Goal: Communication & Community: Answer question/provide support

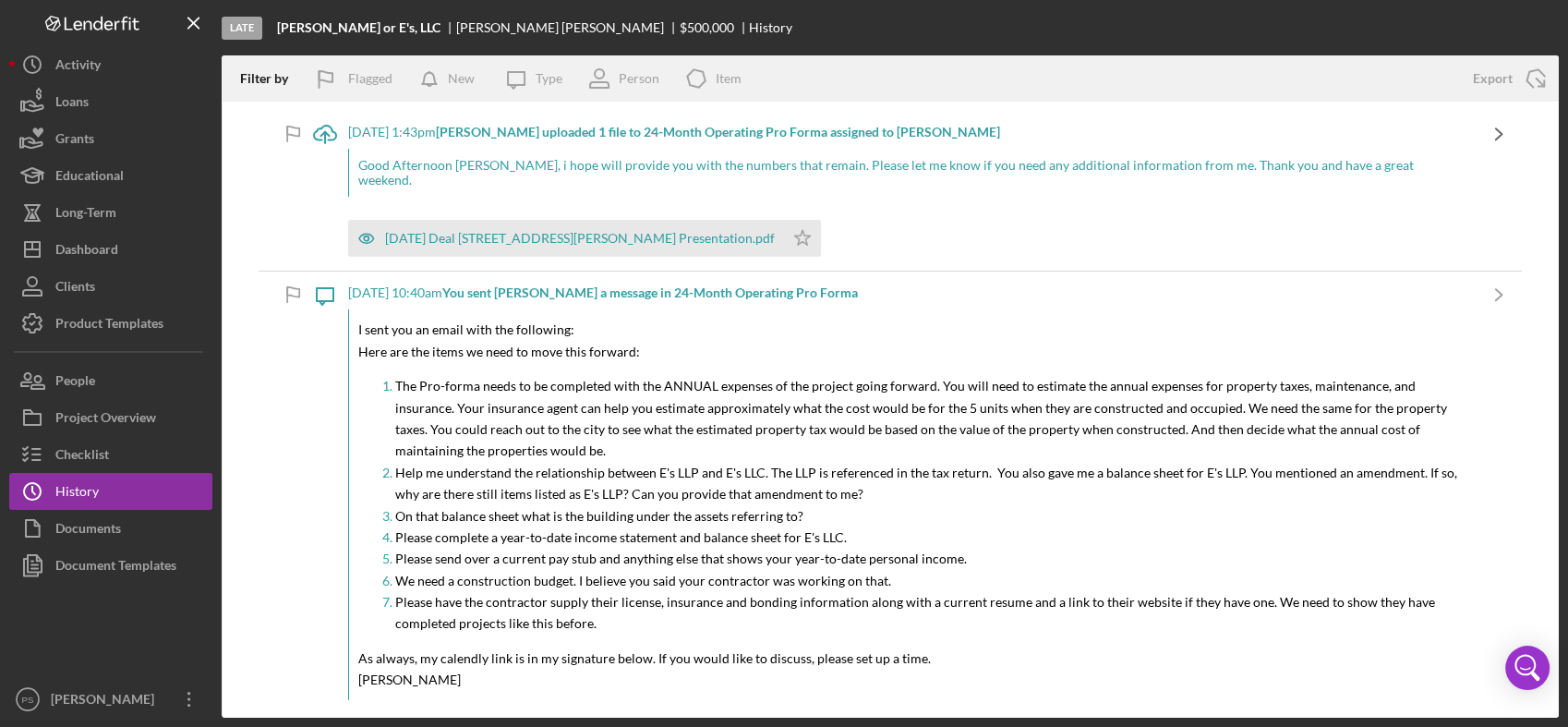
click at [1476, 138] on icon "Icon/Navigate" at bounding box center [1499, 133] width 46 height 46
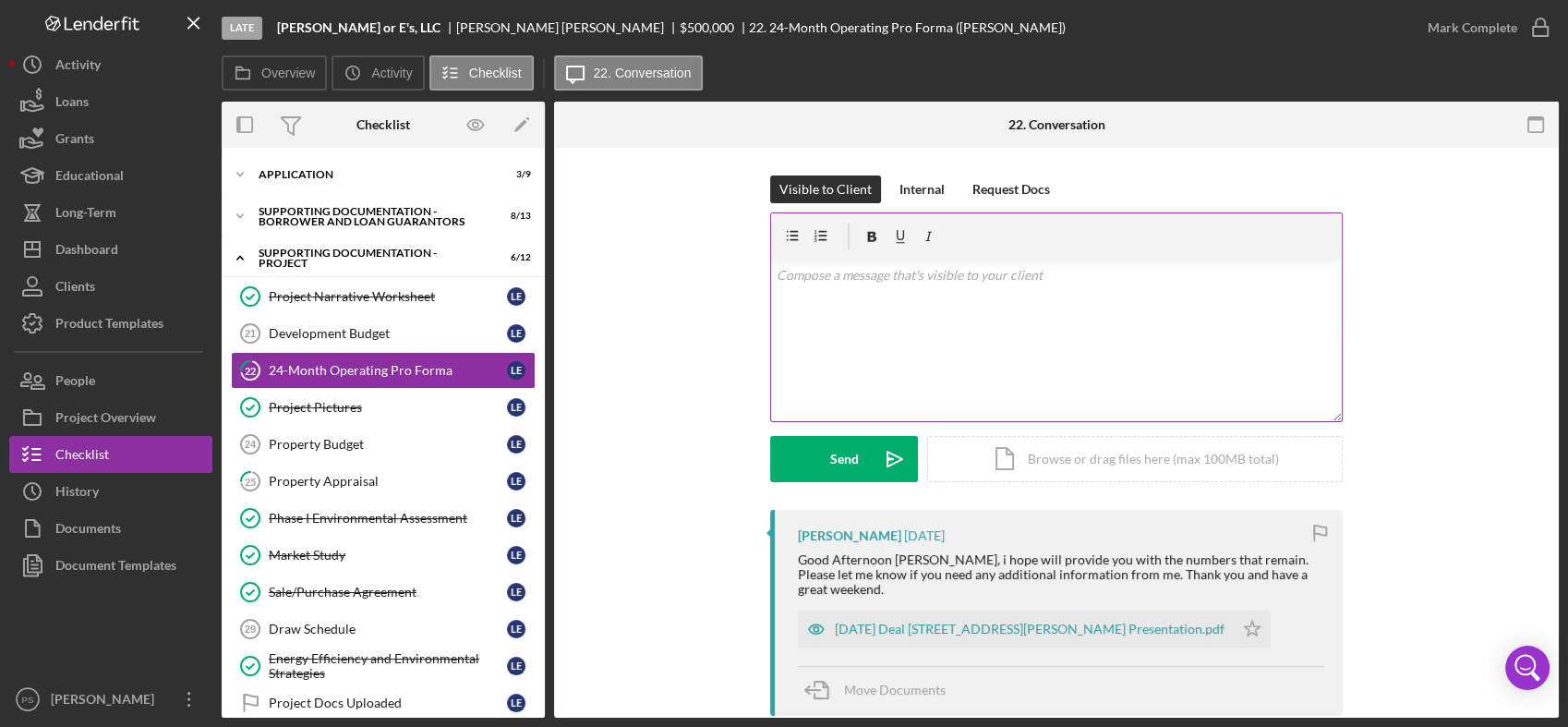
click at [860, 295] on div "v Color teal Color pink Remove color Add row above Add row below Add column bef…" at bounding box center [1057, 340] width 571 height 162
click at [856, 455] on button "Send Icon/icon-invite-send" at bounding box center [844, 459] width 147 height 46
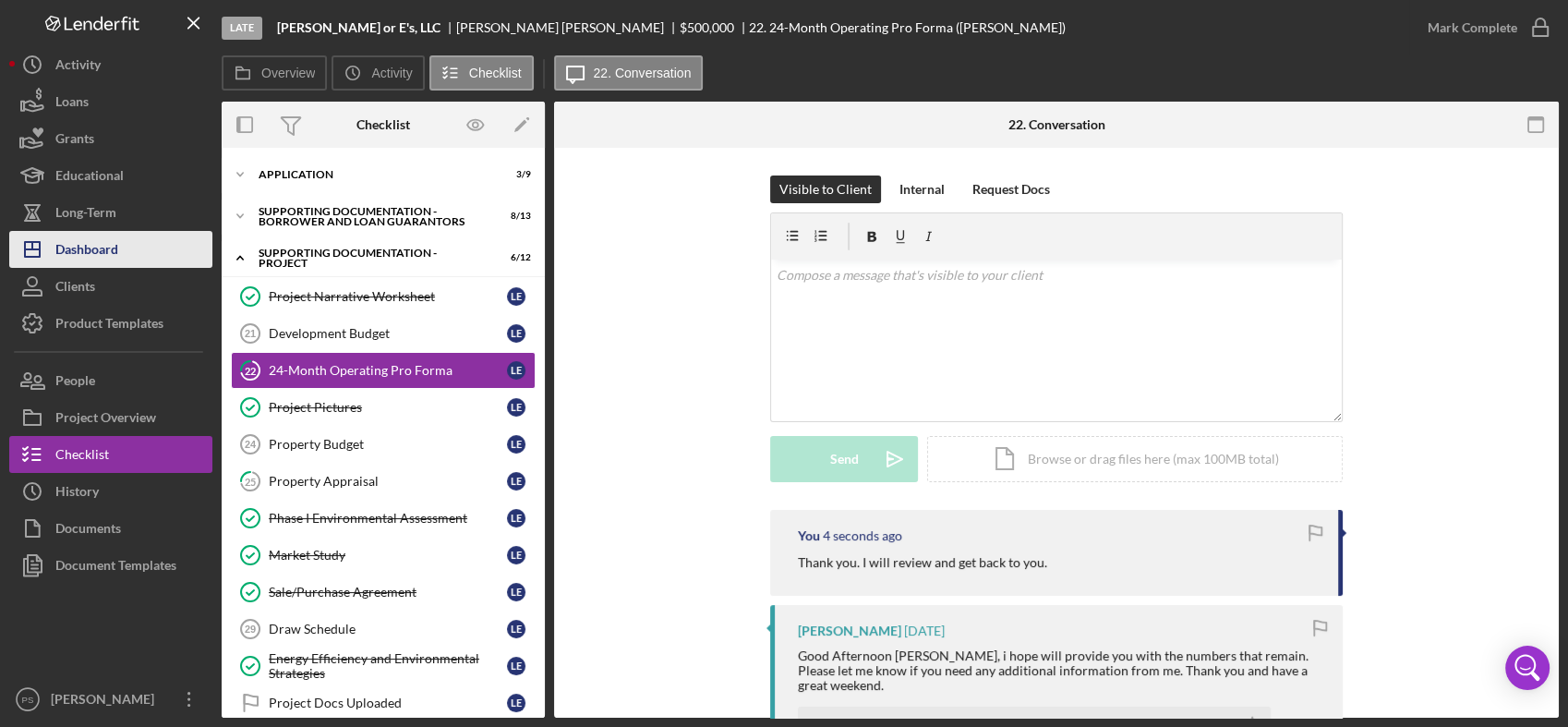
click at [100, 245] on div "Dashboard" at bounding box center [87, 251] width 62 height 42
